Goal: Information Seeking & Learning: Learn about a topic

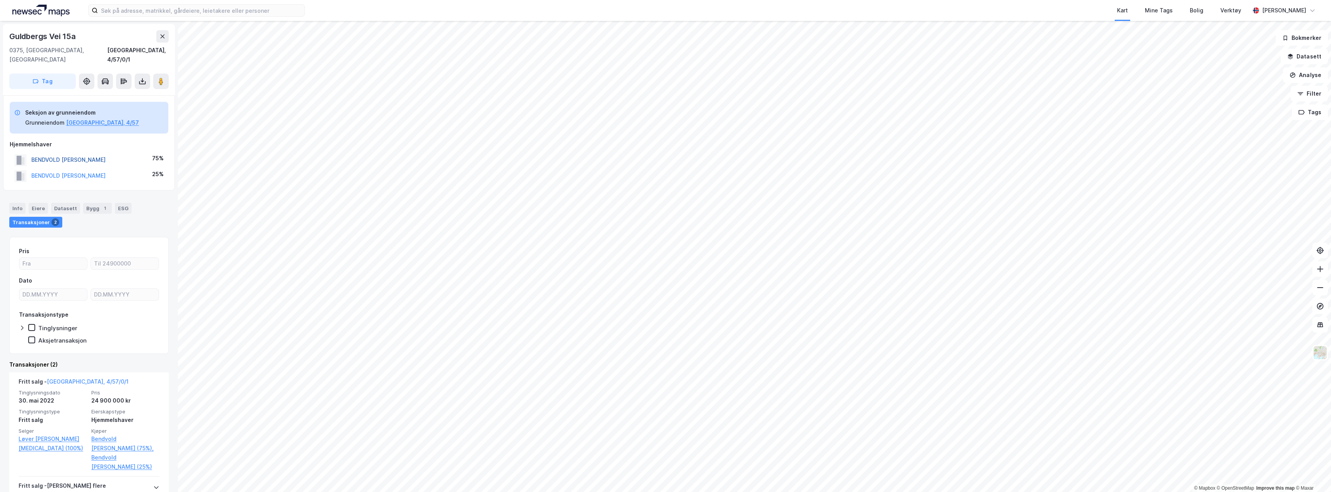
click at [0, 0] on button "BENDVOLD [PERSON_NAME]" at bounding box center [0, 0] width 0 height 0
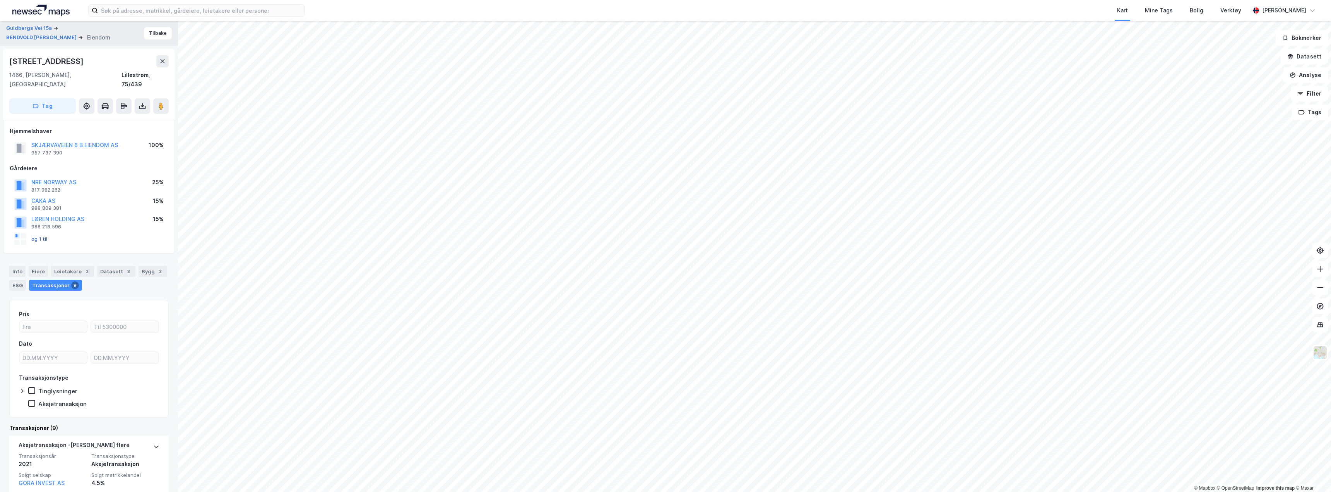
click at [0, 0] on button "og 1 til" at bounding box center [0, 0] width 0 height 0
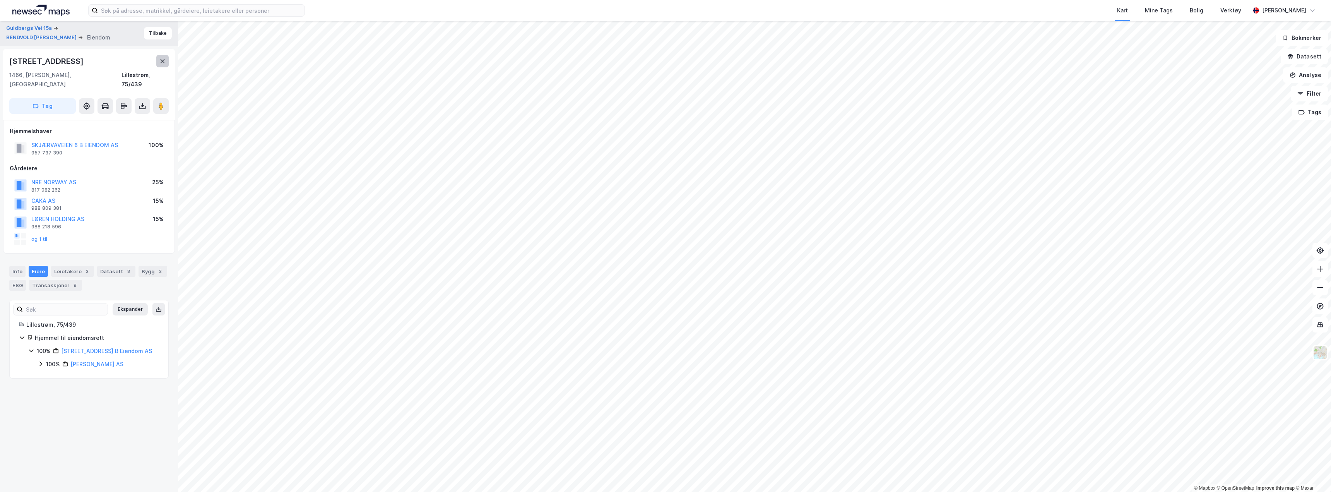
click at [160, 62] on icon at bounding box center [162, 61] width 6 height 6
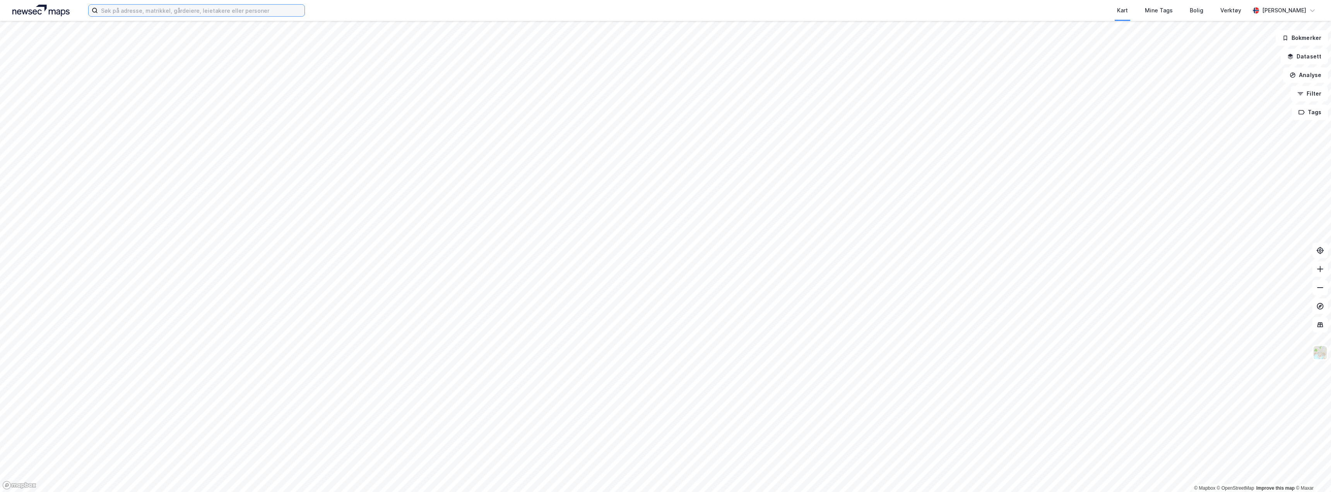
click at [120, 12] on input at bounding box center [201, 11] width 207 height 12
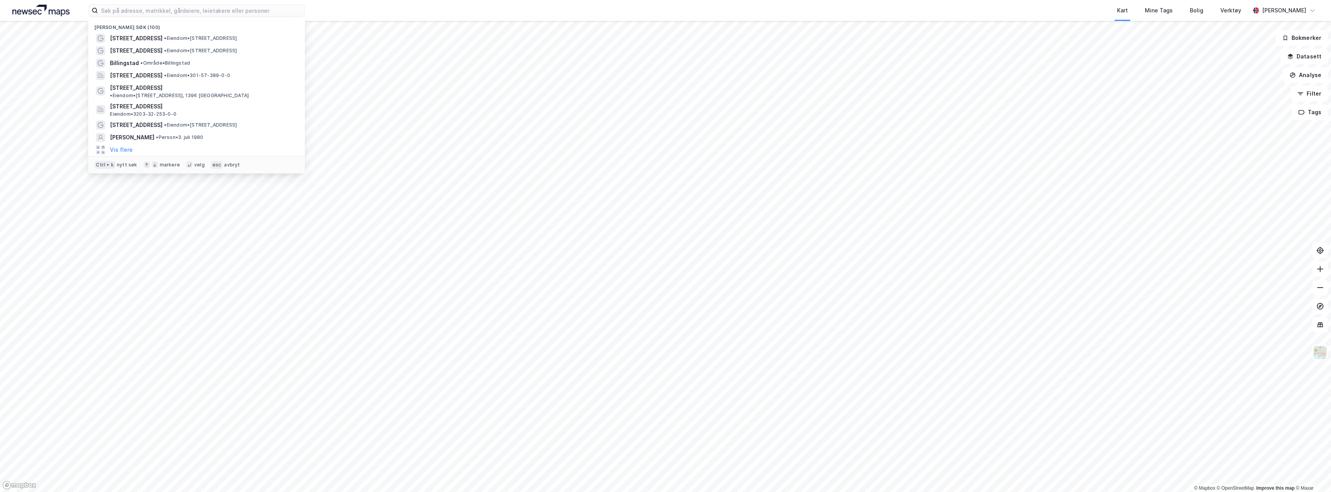
click at [37, 12] on img at bounding box center [40, 11] width 57 height 12
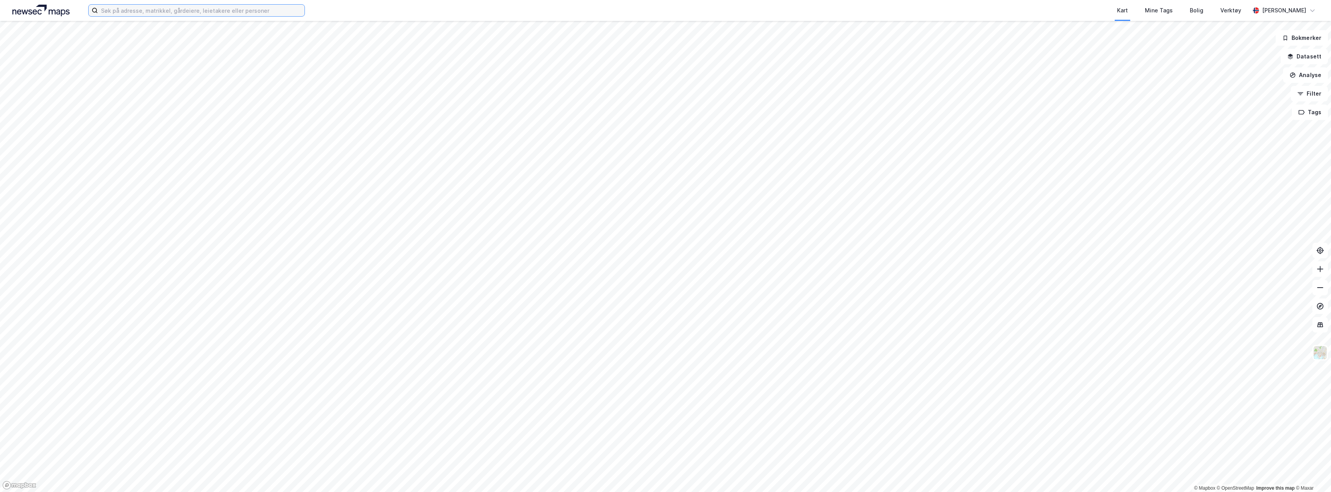
click at [134, 6] on input at bounding box center [201, 11] width 207 height 12
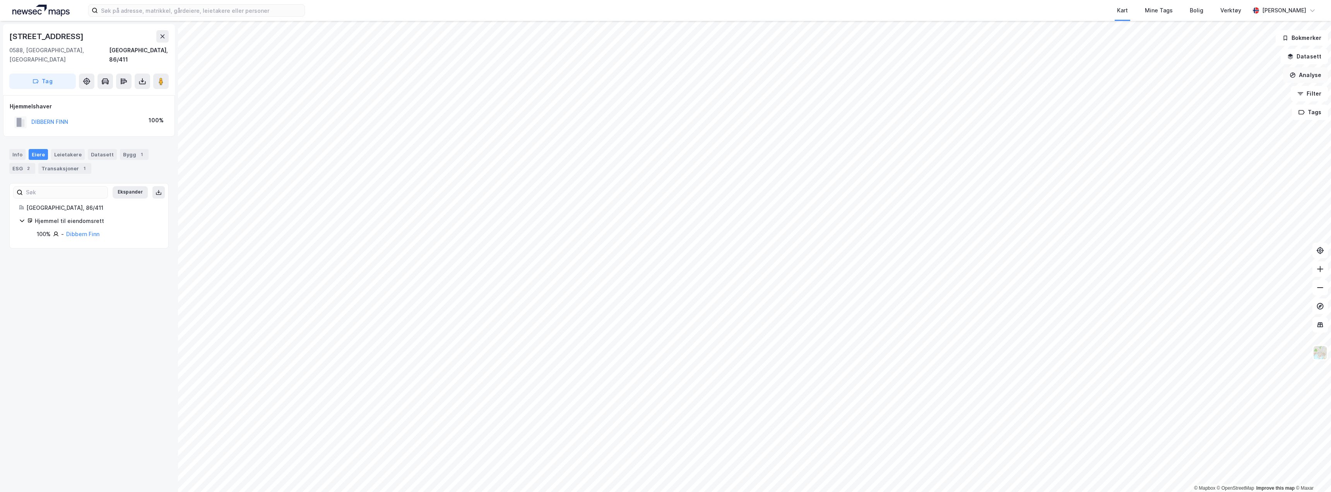
click at [1307, 77] on button "Analyse" at bounding box center [1305, 74] width 45 height 15
click at [1217, 89] on div "Tegn område" at bounding box center [1238, 91] width 67 height 7
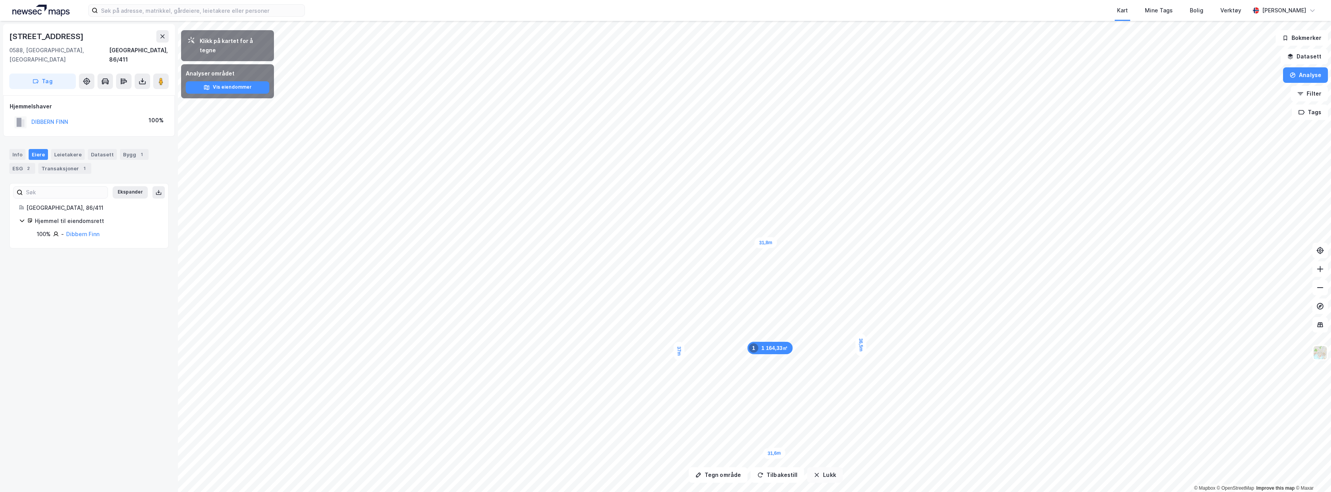
click at [816, 477] on icon "button" at bounding box center [817, 475] width 6 height 6
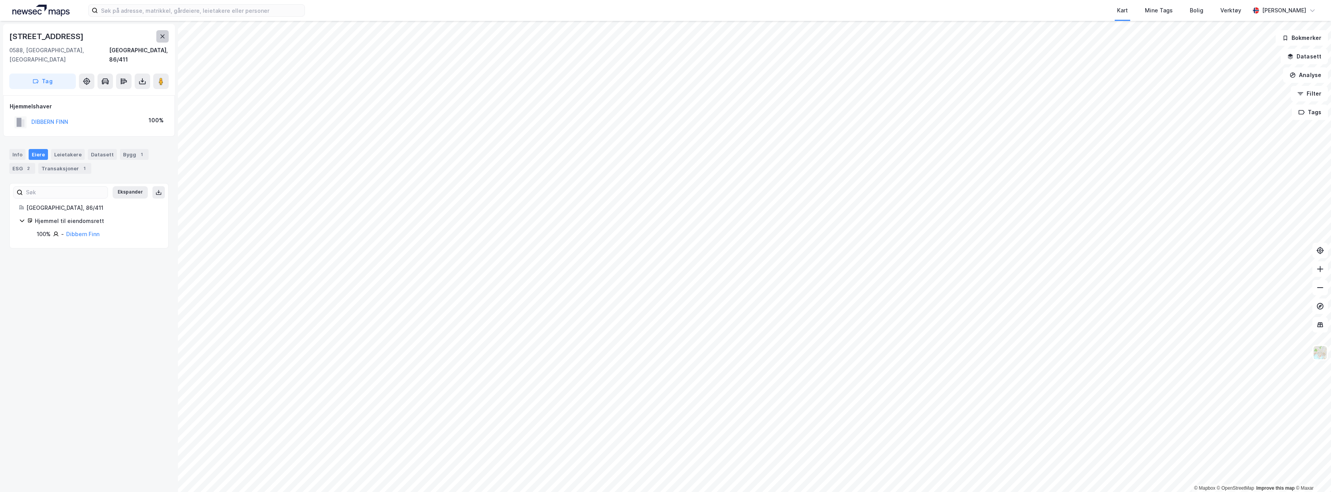
click at [164, 37] on icon at bounding box center [162, 36] width 6 height 6
click at [1313, 79] on button "Analyse" at bounding box center [1305, 74] width 45 height 15
click at [1226, 91] on div "Tegn område" at bounding box center [1238, 91] width 67 height 7
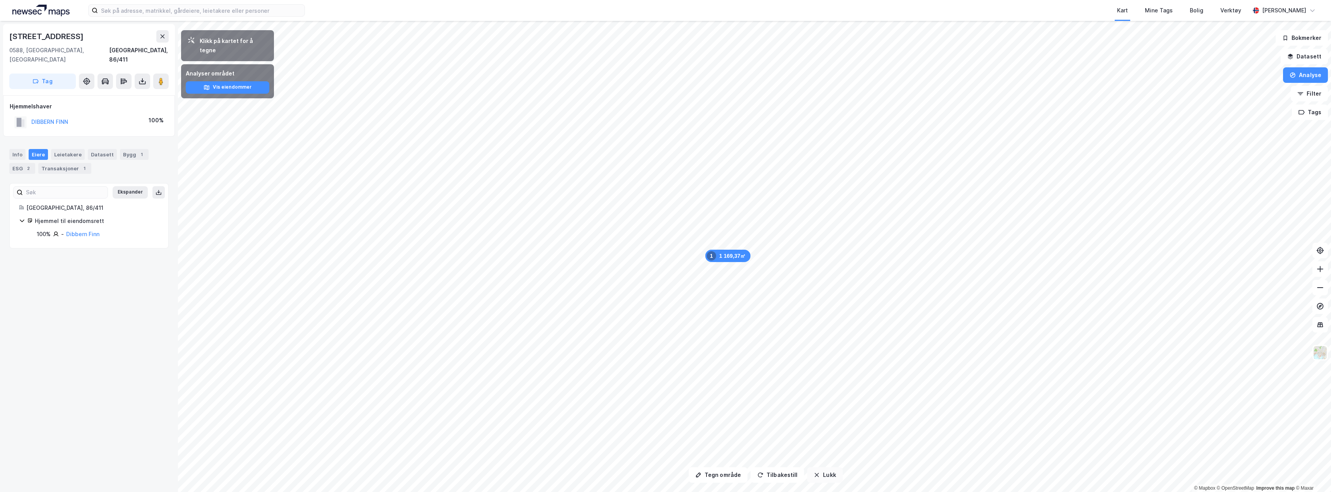
click at [819, 475] on button "Lukk" at bounding box center [824, 474] width 35 height 15
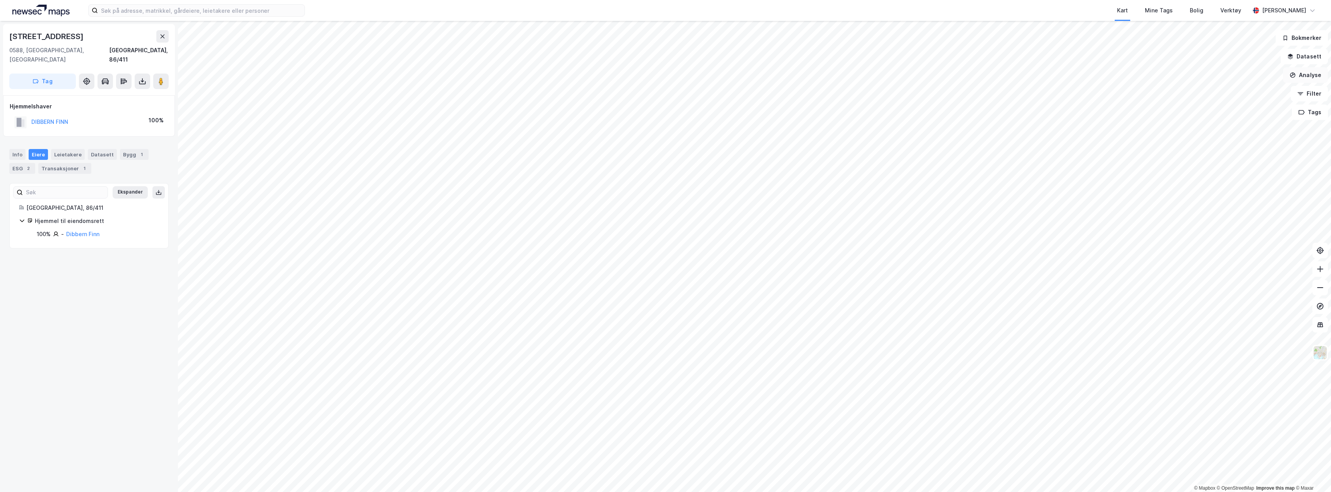
click at [1299, 77] on button "Analyse" at bounding box center [1305, 74] width 45 height 15
click at [1223, 91] on div "Tegn område" at bounding box center [1238, 91] width 67 height 7
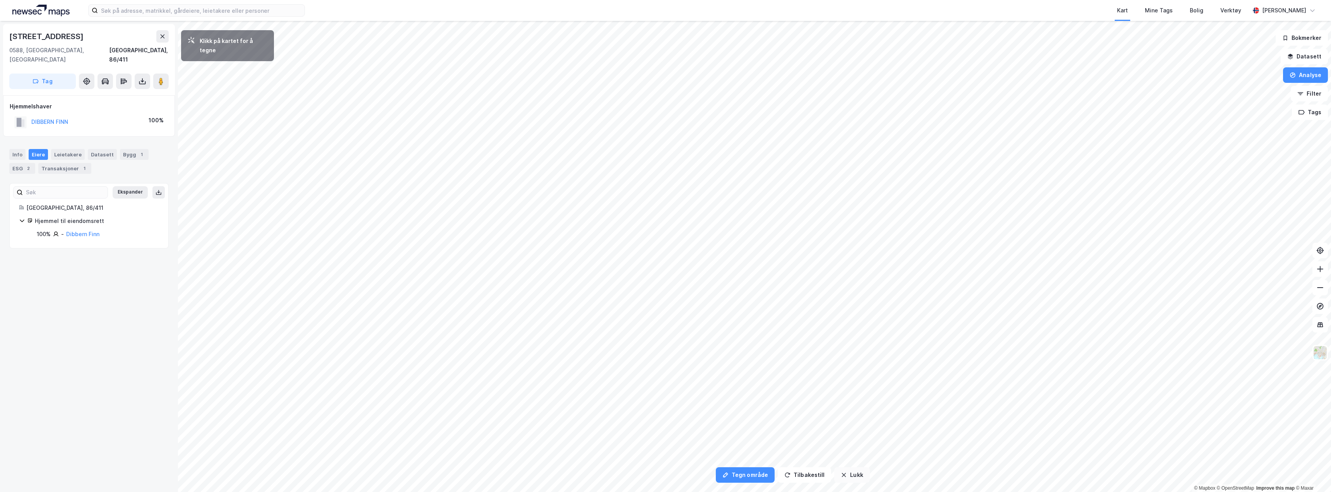
click at [850, 476] on button "Lukk" at bounding box center [851, 474] width 35 height 15
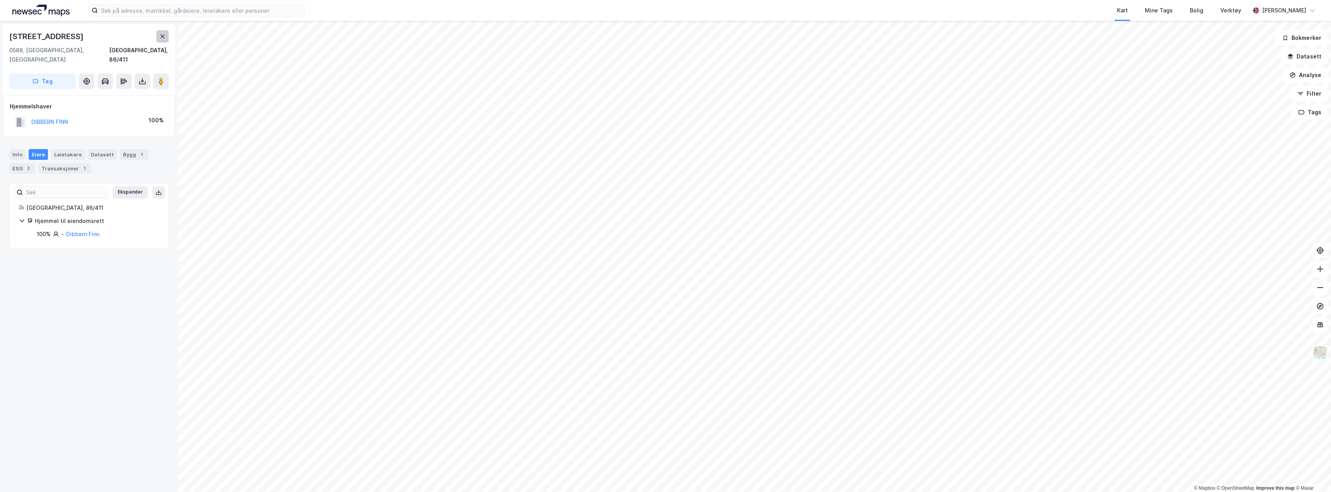
click at [163, 37] on icon at bounding box center [163, 36] width 4 height 4
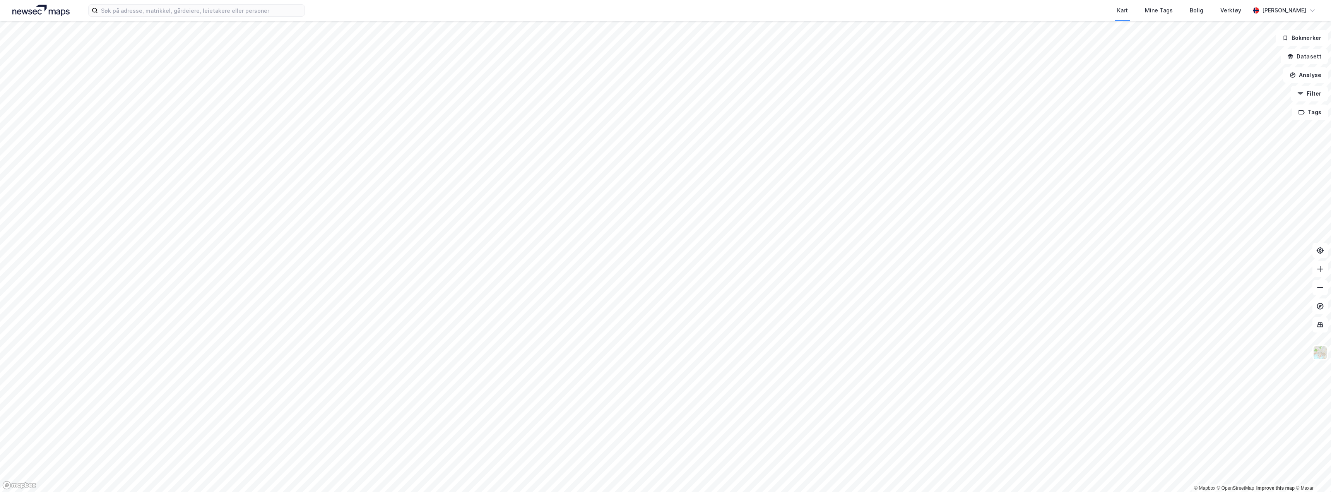
click at [140, 18] on div "Kart Mine Tags [PERSON_NAME] Verktøy [PERSON_NAME]" at bounding box center [665, 10] width 1331 height 21
click at [140, 5] on input at bounding box center [201, 11] width 207 height 12
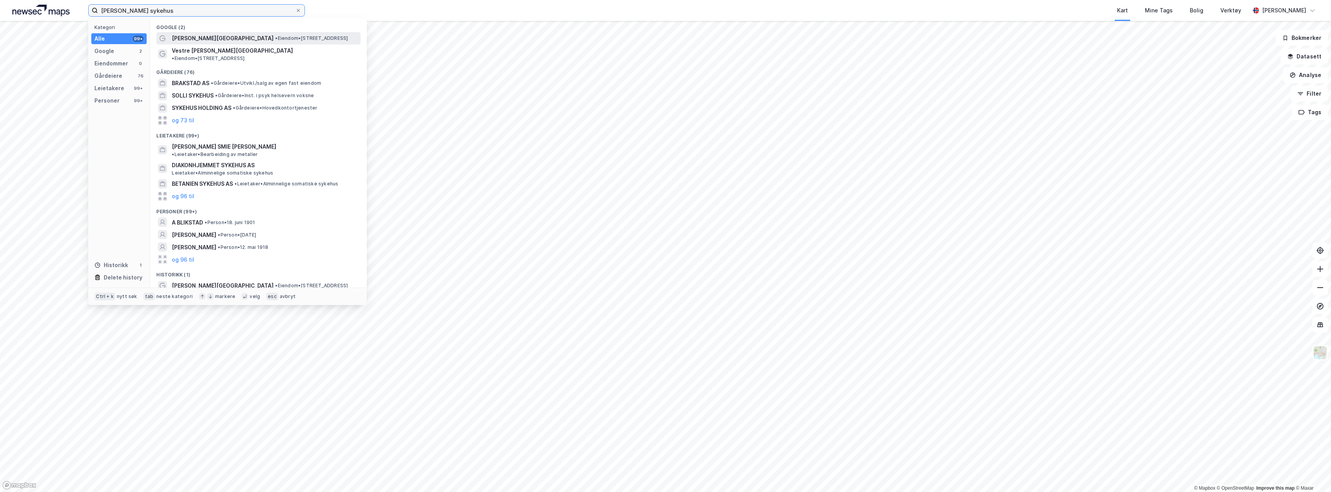
type input "[PERSON_NAME] sykehus"
